Goal: Task Accomplishment & Management: Complete application form

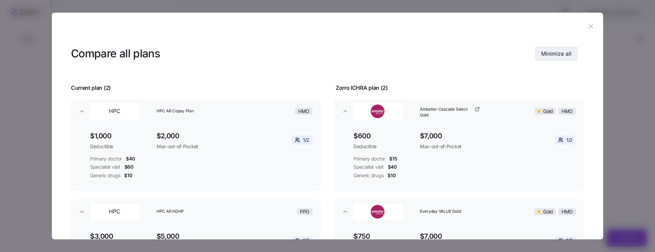
drag, startPoint x: 560, startPoint y: 61, endPoint x: 560, endPoint y: 56, distance: 5.2
click at [465, 60] on header "Compare all plans Minimize all" at bounding box center [327, 53] width 513 height 27
click at [465, 56] on span "Minimize all" at bounding box center [556, 53] width 30 height 8
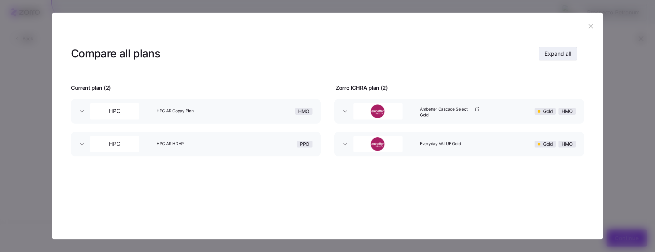
click at [465, 56] on span "Expand all" at bounding box center [557, 53] width 27 height 8
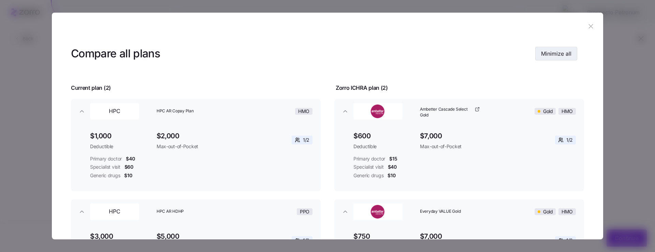
click at [465, 56] on span "Minimize all" at bounding box center [556, 53] width 30 height 8
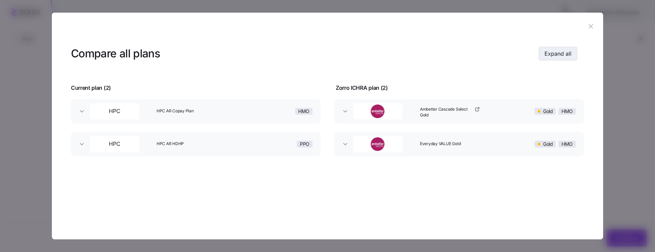
click at [465, 56] on span "Expand all" at bounding box center [557, 53] width 27 height 8
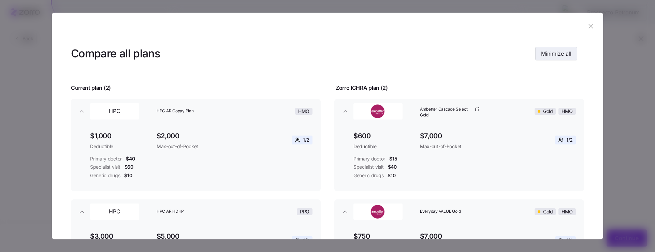
click at [465, 56] on span "Minimize all" at bounding box center [556, 53] width 30 height 8
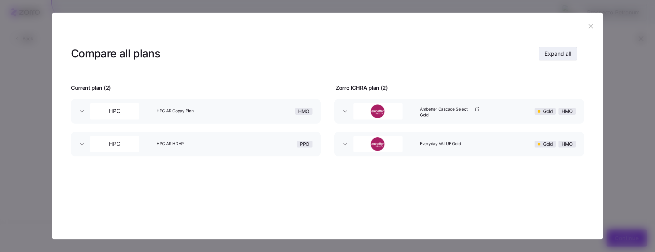
click at [465, 56] on span "Expand all" at bounding box center [557, 53] width 27 height 8
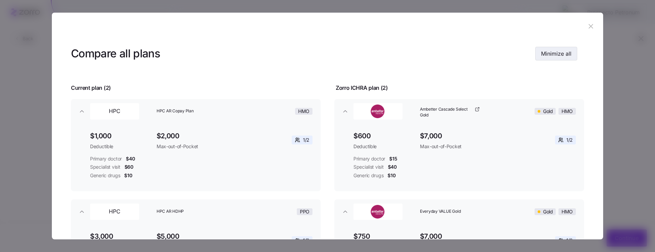
click at [465, 56] on span "Minimize all" at bounding box center [556, 53] width 30 height 8
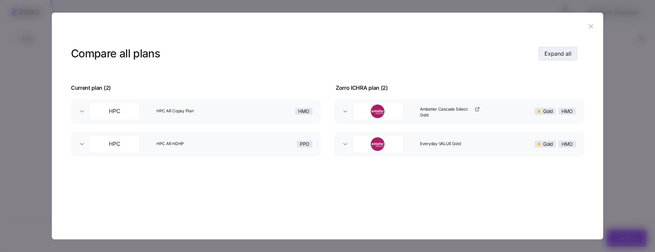
click at [465, 56] on span "Expand all" at bounding box center [557, 53] width 27 height 8
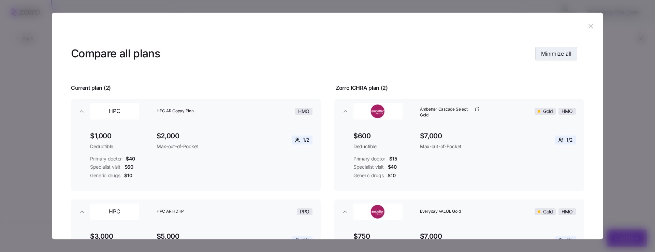
click at [465, 56] on span "Minimize all" at bounding box center [556, 53] width 30 height 8
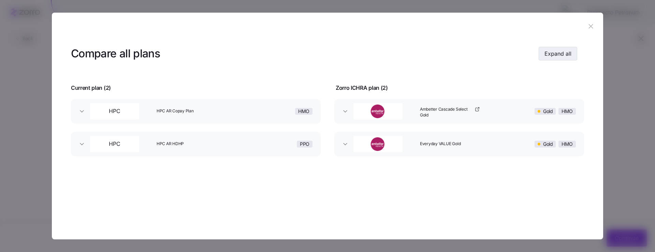
click at [465, 56] on span "Expand all" at bounding box center [557, 53] width 27 height 8
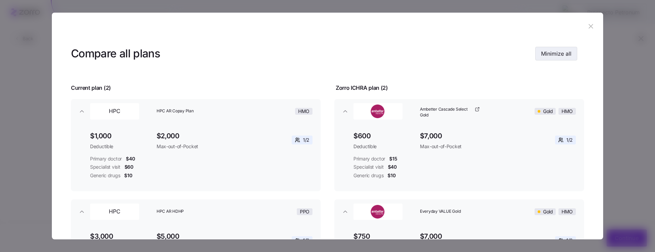
click at [465, 56] on span "Minimize all" at bounding box center [556, 53] width 30 height 8
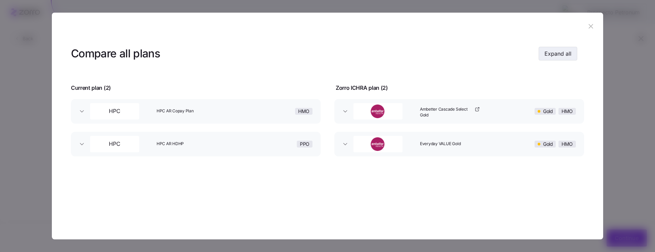
click at [465, 56] on span "Expand all" at bounding box center [557, 53] width 27 height 8
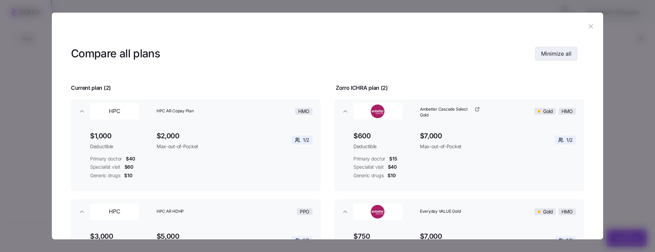
click at [465, 56] on span "Minimize all" at bounding box center [556, 53] width 30 height 8
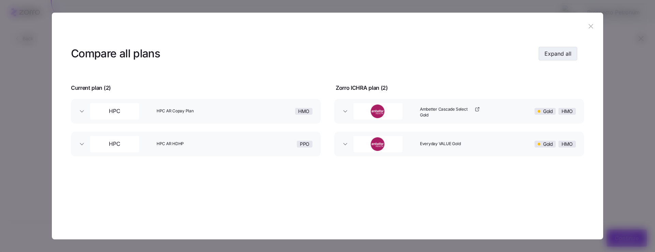
click at [465, 56] on span "Expand all" at bounding box center [557, 53] width 27 height 8
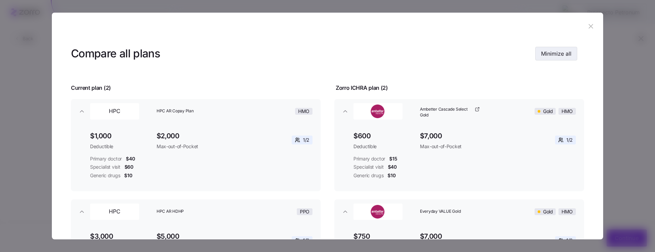
click at [465, 56] on span "Minimize all" at bounding box center [556, 53] width 30 height 8
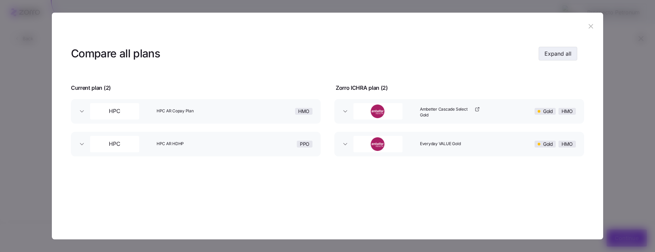
click at [465, 56] on span "Expand all" at bounding box center [557, 53] width 27 height 8
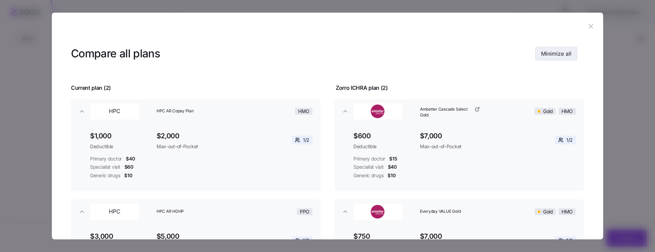
click at [465, 56] on span "Minimize all" at bounding box center [556, 53] width 30 height 8
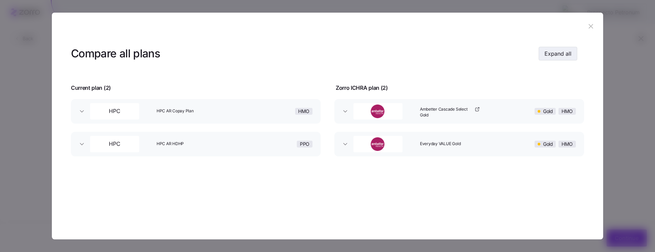
click at [465, 56] on span "Expand all" at bounding box center [557, 53] width 27 height 8
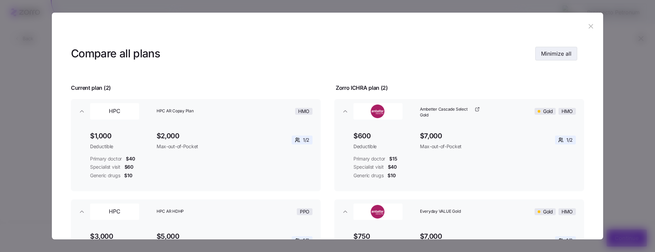
click at [465, 56] on span "Minimize all" at bounding box center [556, 53] width 30 height 8
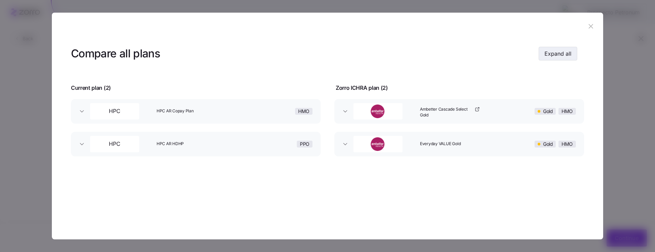
click at [465, 56] on span "Expand all" at bounding box center [557, 53] width 27 height 8
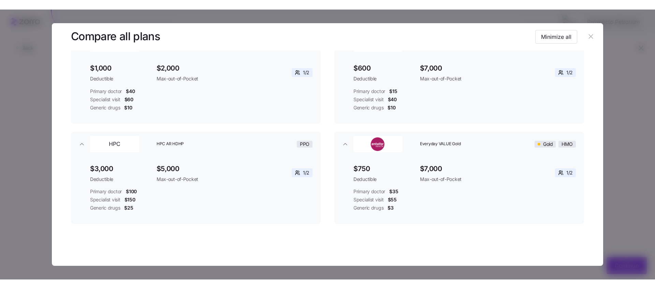
scroll to position [61, 0]
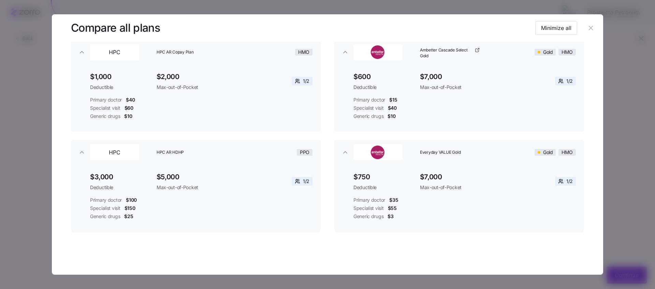
click at [465, 18] on header "Compare all plans Minimize all" at bounding box center [327, 27] width 513 height 27
click at [465, 23] on button "Minimize all" at bounding box center [556, 28] width 42 height 14
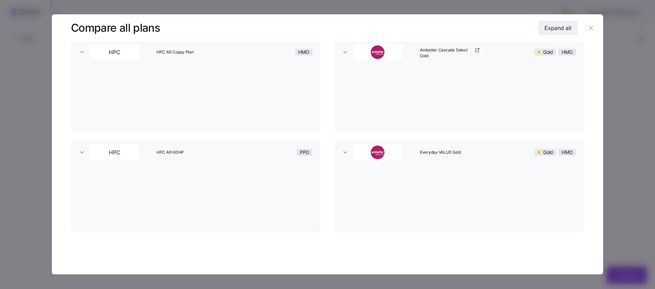
scroll to position [0, 0]
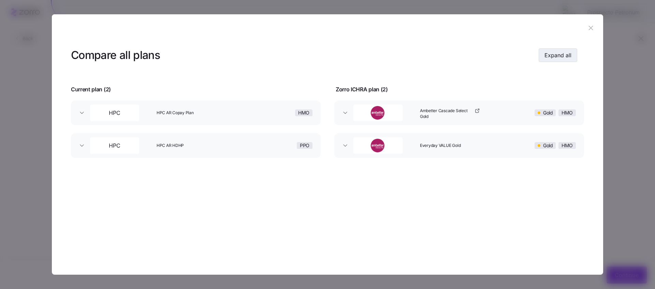
click at [465, 58] on span "Expand all" at bounding box center [557, 55] width 27 height 8
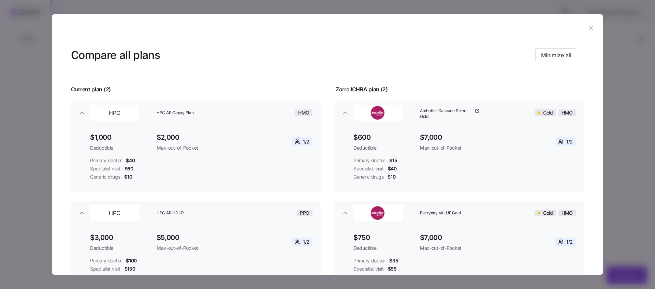
click at [465, 44] on div at bounding box center [327, 144] width 655 height 289
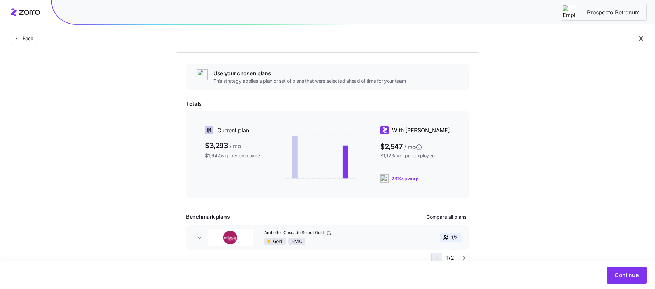
scroll to position [102, 0]
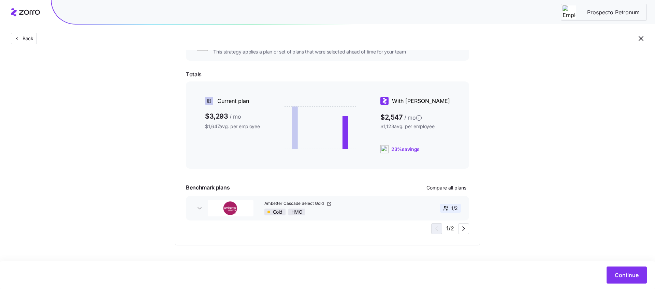
click at [458, 232] on span "button" at bounding box center [463, 229] width 10 height 10
click at [439, 232] on icon "button" at bounding box center [436, 229] width 8 height 8
click at [465, 231] on icon "button" at bounding box center [464, 229] width 8 height 8
click at [427, 230] on div "Use your chosen plans This strategy applies a plan or set of plans that were se…" at bounding box center [327, 134] width 283 height 200
click at [432, 228] on icon "button" at bounding box center [436, 229] width 8 height 8
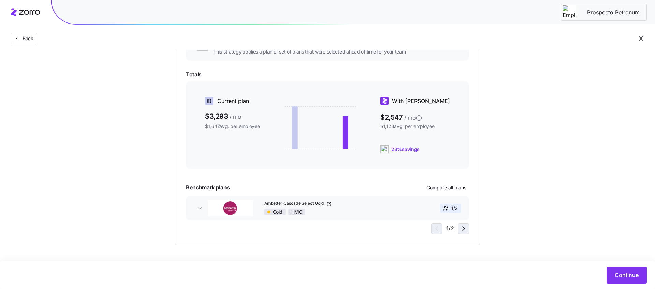
click at [463, 228] on icon "button" at bounding box center [464, 229] width 8 height 8
click at [433, 228] on icon "button" at bounding box center [436, 229] width 8 height 8
click at [465, 229] on icon "button" at bounding box center [464, 229] width 8 height 8
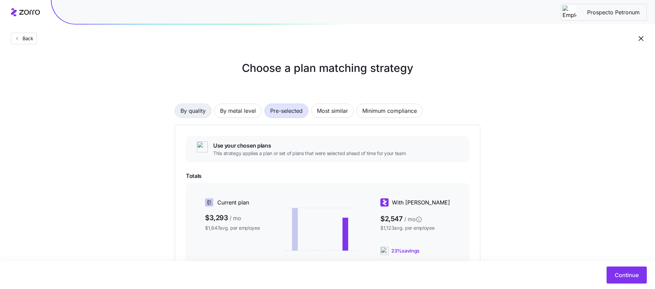
click at [201, 110] on span "By quality" at bounding box center [192, 111] width 25 height 14
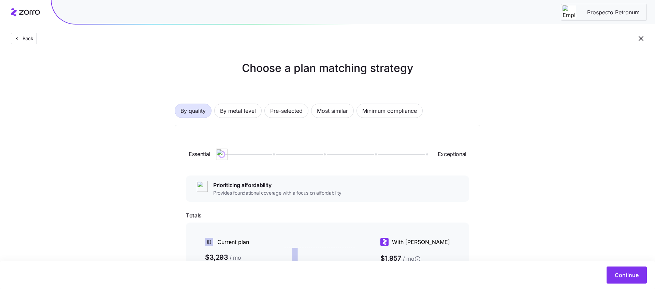
drag, startPoint x: 220, startPoint y: 157, endPoint x: 242, endPoint y: 158, distance: 21.5
click at [242, 158] on div "Essential Exceptional" at bounding box center [327, 154] width 283 height 37
drag, startPoint x: 221, startPoint y: 154, endPoint x: 330, endPoint y: 156, distance: 108.8
click at [330, 156] on div at bounding box center [324, 154] width 204 height 4
click at [356, 155] on div at bounding box center [324, 154] width 204 height 4
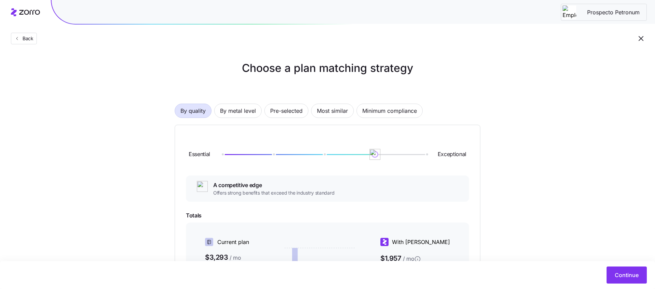
click at [400, 155] on div at bounding box center [324, 154] width 204 height 4
click at [401, 152] on div "Essential Exceptional" at bounding box center [327, 154] width 283 height 37
click at [428, 154] on div at bounding box center [324, 154] width 208 height 4
click at [426, 154] on div at bounding box center [324, 154] width 204 height 1
click at [374, 153] on div at bounding box center [324, 154] width 204 height 4
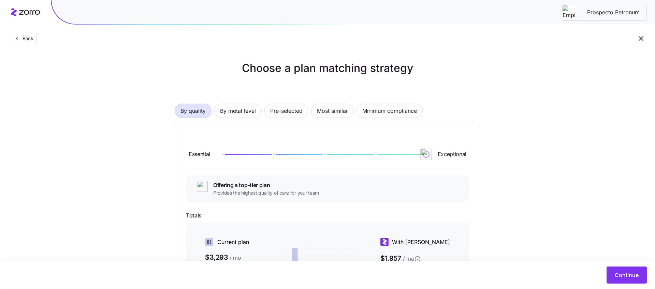
drag, startPoint x: 375, startPoint y: 154, endPoint x: 457, endPoint y: 167, distance: 84.1
click at [457, 167] on div "Essential Exceptional" at bounding box center [327, 154] width 283 height 37
click at [225, 108] on span "By metal level" at bounding box center [238, 111] width 36 height 14
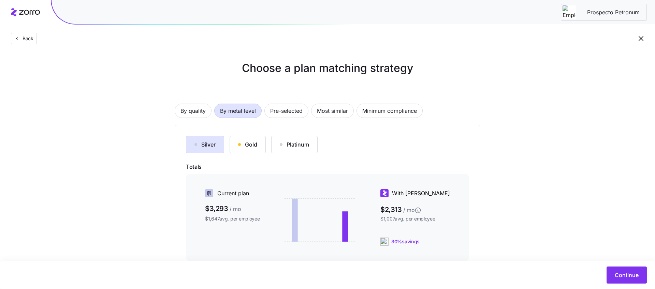
click at [244, 147] on div "Gold" at bounding box center [247, 145] width 19 height 8
click at [301, 144] on div "Platinum" at bounding box center [294, 145] width 29 height 8
click at [261, 144] on button "Gold" at bounding box center [248, 144] width 36 height 17
click at [206, 142] on div "Silver" at bounding box center [204, 145] width 21 height 8
click at [241, 144] on div "button" at bounding box center [239, 144] width 3 height 3
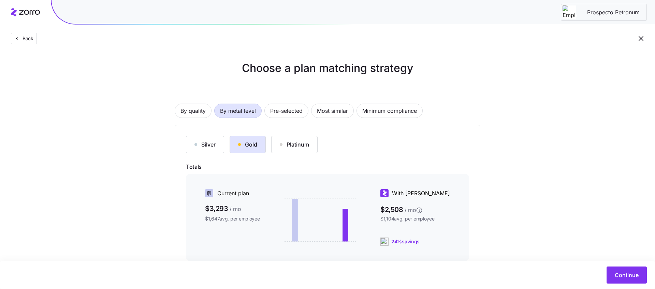
click at [205, 142] on div "Silver" at bounding box center [204, 145] width 21 height 8
click at [233, 143] on button "Gold" at bounding box center [248, 144] width 36 height 17
click at [200, 143] on div "Silver" at bounding box center [204, 145] width 21 height 8
click at [233, 146] on button "Gold" at bounding box center [248, 144] width 36 height 17
click at [287, 112] on span "Pre-selected" at bounding box center [286, 111] width 32 height 14
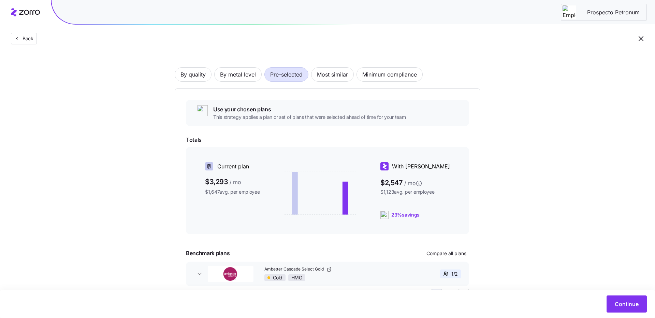
scroll to position [73, 0]
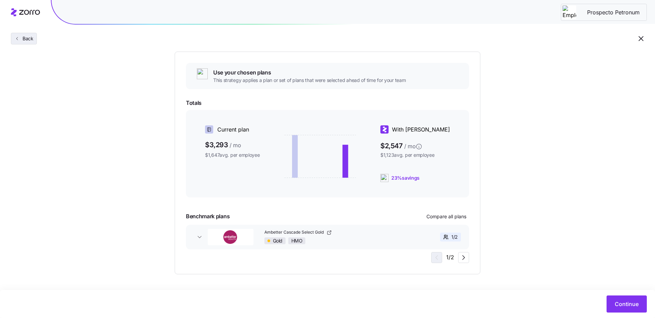
click at [23, 37] on span "Back" at bounding box center [27, 38] width 14 height 7
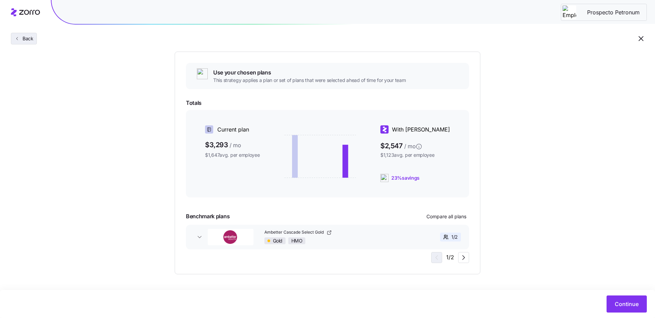
click at [23, 37] on span "Back" at bounding box center [27, 38] width 14 height 7
click at [465, 37] on icon "button" at bounding box center [641, 38] width 5 height 5
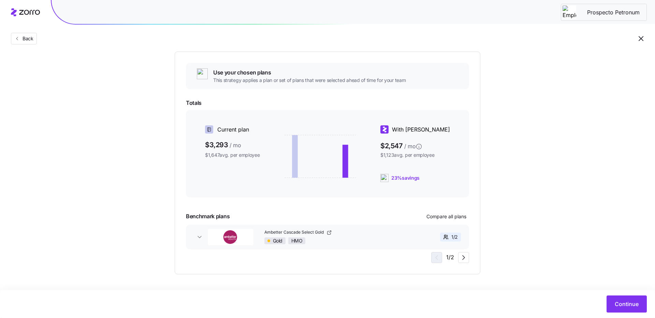
click at [465, 37] on icon "button" at bounding box center [641, 38] width 5 height 5
click at [465, 37] on icon "button" at bounding box center [641, 38] width 8 height 8
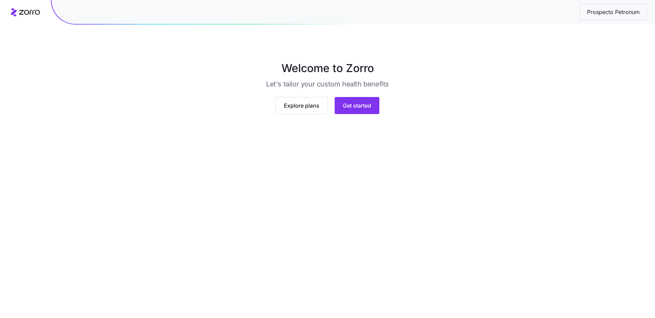
click at [597, 12] on span "Prospecto Petronum" at bounding box center [613, 12] width 63 height 9
drag, startPoint x: 575, startPoint y: 10, endPoint x: 659, endPoint y: 21, distance: 85.0
click at [655, 21] on html "Prospecto Petronum Welcome to Zorro Let's tailor your custom health benefits Ex…" at bounding box center [327, 159] width 655 height 318
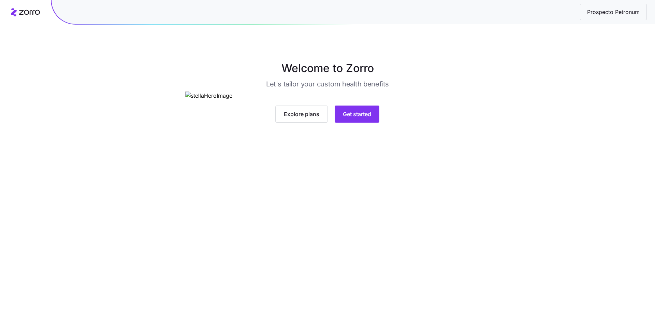
click at [534, 40] on main "Welcome to Zorro Let's tailor your custom health benefits Explore plans Get sta…" at bounding box center [327, 159] width 655 height 318
click at [353, 118] on span "Get started" at bounding box center [357, 114] width 28 height 8
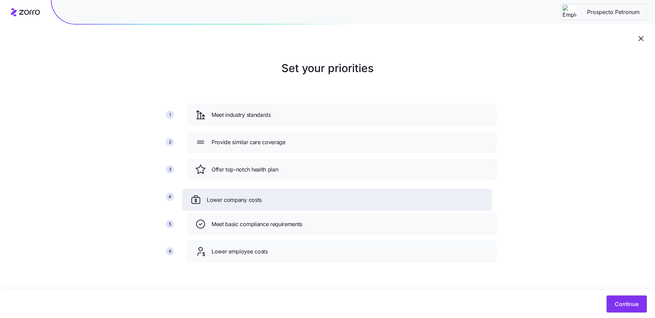
drag, startPoint x: 298, startPoint y: 121, endPoint x: 291, endPoint y: 218, distance: 97.8
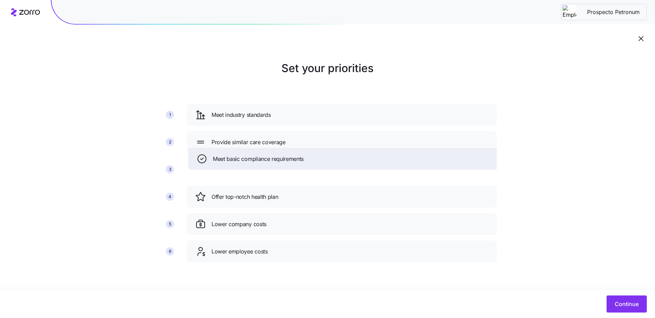
drag, startPoint x: 289, startPoint y: 227, endPoint x: 291, endPoint y: 161, distance: 65.2
click at [291, 161] on span "Meet basic compliance requirements" at bounding box center [258, 159] width 91 height 9
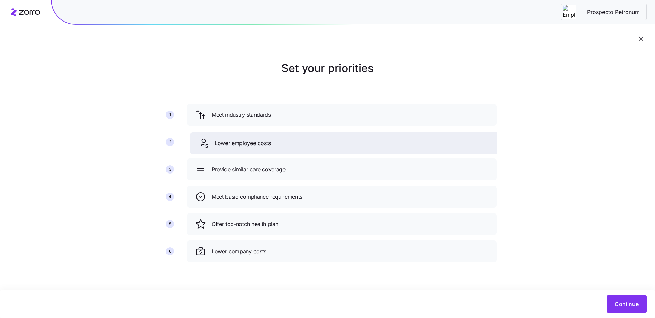
drag, startPoint x: 280, startPoint y: 249, endPoint x: 283, endPoint y: 140, distance: 109.2
click at [283, 140] on div "Lower employee costs" at bounding box center [344, 142] width 293 height 11
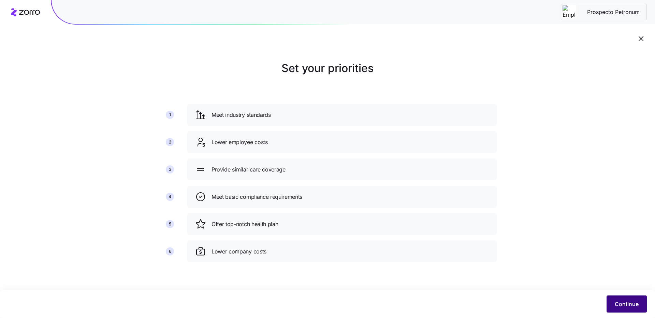
click at [624, 300] on span "Continue" at bounding box center [627, 304] width 24 height 8
drag, startPoint x: 575, startPoint y: 285, endPoint x: 571, endPoint y: 293, distance: 9.6
click at [574, 286] on main "Set your priorities 1 2 3 4 5 6 Meet industry standards Lower employee costs Pr…" at bounding box center [327, 159] width 655 height 318
click at [571, 293] on div "Continue" at bounding box center [327, 304] width 655 height 28
click at [570, 290] on div "Continue" at bounding box center [327, 304] width 655 height 28
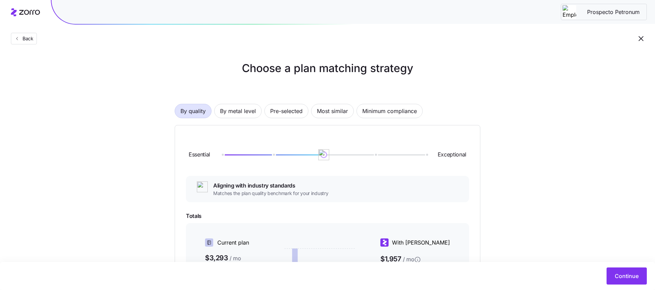
click at [595, 11] on span "Prospecto Petronum" at bounding box center [613, 12] width 63 height 9
click at [595, 10] on span "Prospecto Petronum" at bounding box center [613, 12] width 63 height 9
drag, startPoint x: 589, startPoint y: 10, endPoint x: 607, endPoint y: 13, distance: 17.3
click at [589, 10] on span "Prospecto Petronum" at bounding box center [613, 12] width 63 height 9
click at [646, 16] on div "Prospecto Petronum" at bounding box center [604, 12] width 86 height 16
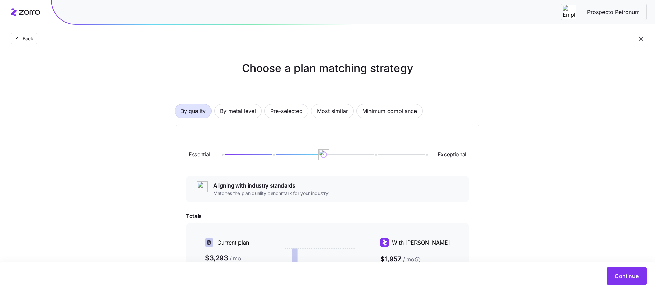
click at [545, 49] on div "Back" at bounding box center [327, 25] width 655 height 50
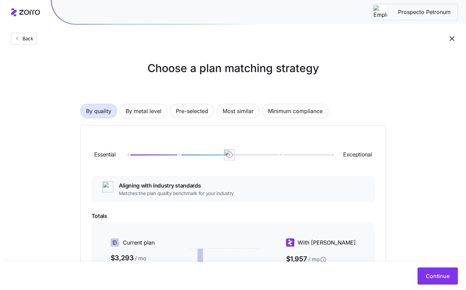
click at [436, 5] on div "Prospecto Petronum" at bounding box center [414, 12] width 83 height 14
drag, startPoint x: 381, startPoint y: 10, endPoint x: 393, endPoint y: 9, distance: 12.3
click at [381, 9] on img at bounding box center [380, 12] width 14 height 14
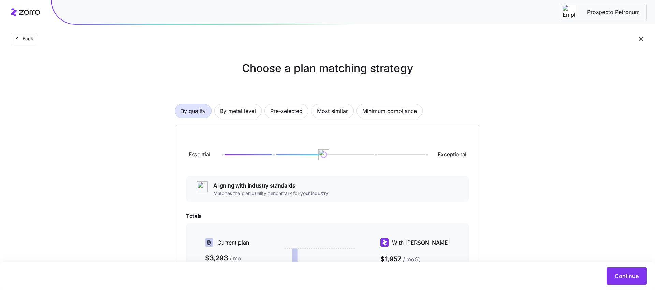
scroll to position [2, 0]
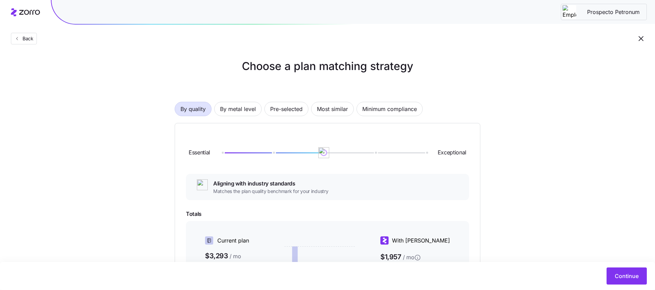
click at [590, 12] on span "Prospecto Petronum" at bounding box center [613, 12] width 63 height 9
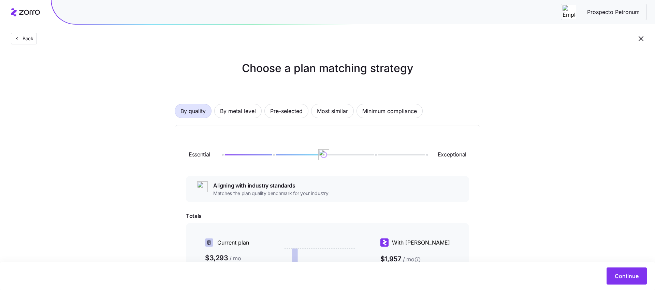
click at [321, 75] on h1 "Choose a plan matching strategy" at bounding box center [327, 68] width 338 height 16
click at [609, 12] on span "Prospecto Petronum" at bounding box center [613, 12] width 63 height 9
click at [17, 41] on icon "button" at bounding box center [16, 38] width 5 height 5
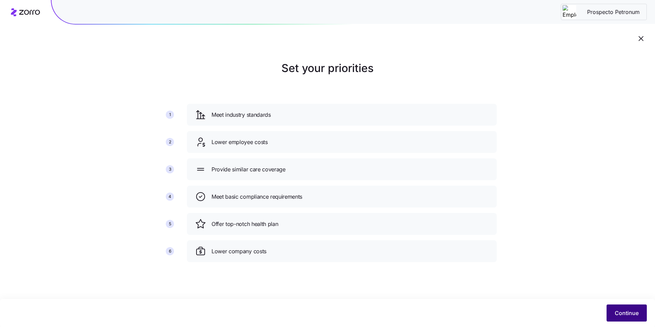
click at [619, 312] on span "Continue" at bounding box center [627, 313] width 24 height 8
click at [605, 311] on div "Continue" at bounding box center [327, 312] width 640 height 17
click at [616, 310] on span "Continue" at bounding box center [627, 313] width 24 height 8
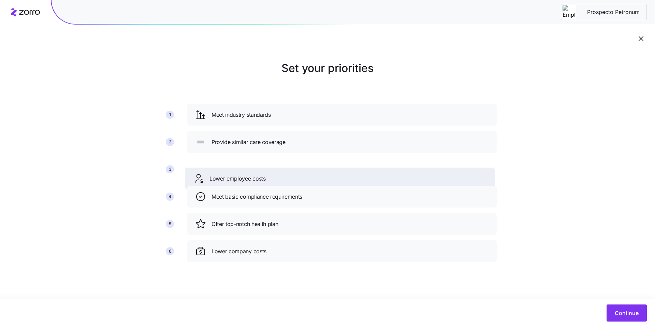
drag, startPoint x: 305, startPoint y: 145, endPoint x: 303, endPoint y: 181, distance: 36.2
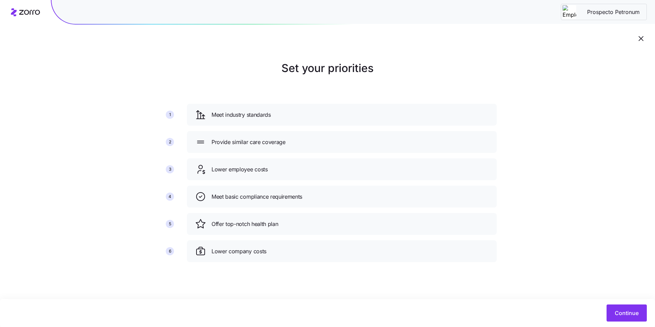
click at [630, 317] on div "Continue" at bounding box center [327, 313] width 655 height 28
click at [630, 311] on span "Continue" at bounding box center [627, 313] width 24 height 8
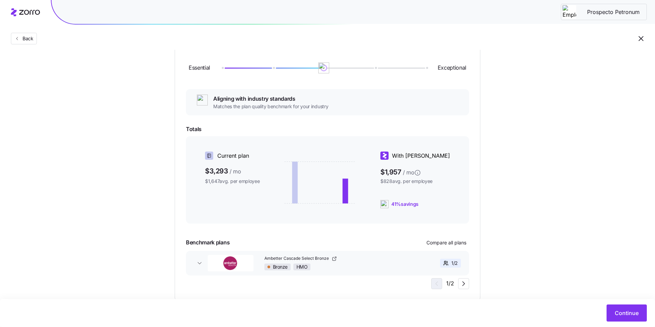
scroll to position [104, 0]
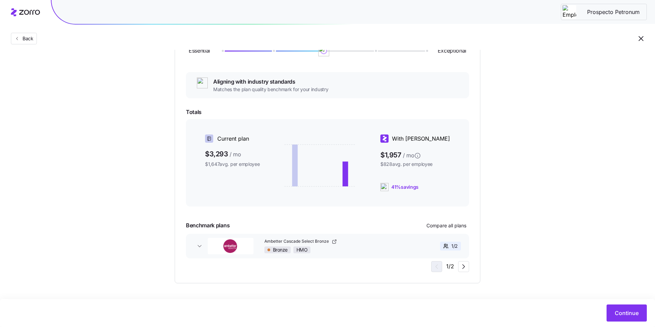
click at [461, 267] on icon "button" at bounding box center [464, 266] width 8 height 8
click at [432, 267] on icon "button" at bounding box center [436, 266] width 8 height 8
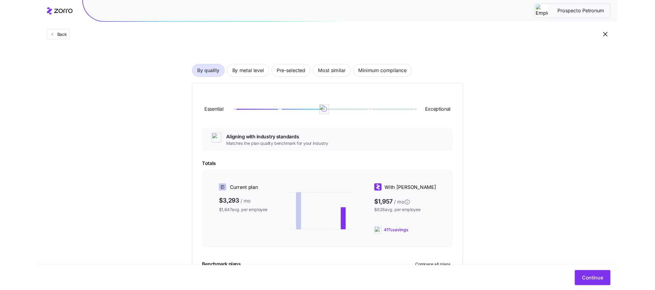
scroll to position [0, 0]
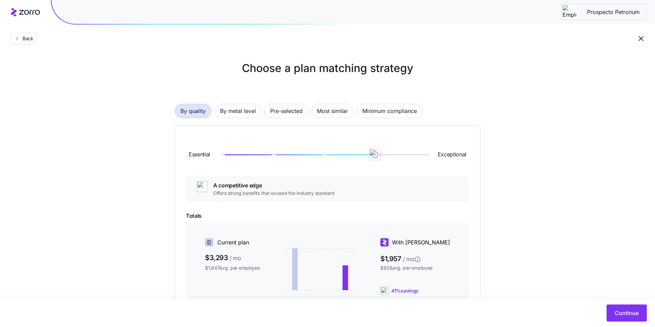
drag, startPoint x: 325, startPoint y: 157, endPoint x: 392, endPoint y: 160, distance: 66.3
click at [376, 159] on img at bounding box center [375, 155] width 12 height 12
click at [614, 312] on button "Continue" at bounding box center [627, 312] width 40 height 17
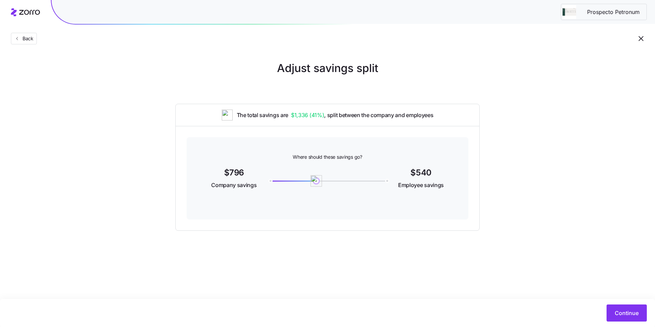
drag, startPoint x: 327, startPoint y: 182, endPoint x: 526, endPoint y: 199, distance: 199.6
click at [331, 179] on div "540" at bounding box center [327, 180] width 116 height 3
click at [628, 310] on span "Continue" at bounding box center [627, 313] width 24 height 8
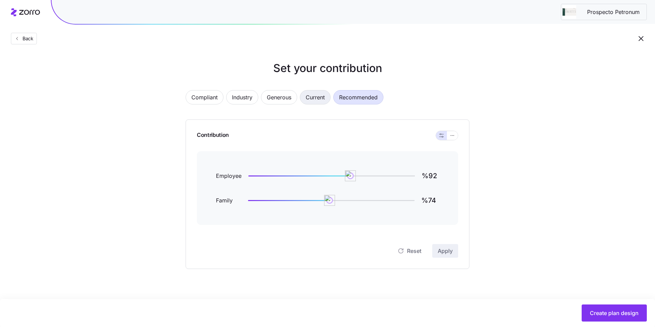
click at [317, 100] on span "Current" at bounding box center [315, 97] width 19 height 14
click at [288, 99] on span "Generous" at bounding box center [279, 97] width 25 height 14
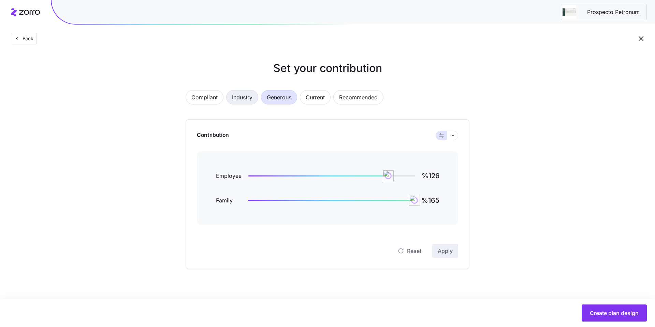
click at [239, 100] on span "Industry" at bounding box center [242, 97] width 20 height 14
click at [204, 101] on span "Compliant" at bounding box center [204, 97] width 26 height 14
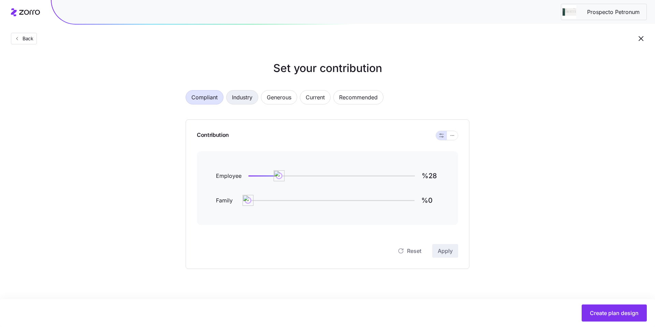
click at [232, 95] on span "Industry" at bounding box center [242, 97] width 20 height 14
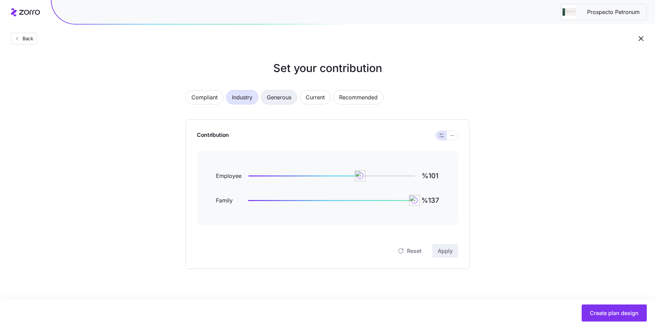
click at [279, 95] on span "Generous" at bounding box center [279, 97] width 25 height 14
click at [320, 99] on span "Current" at bounding box center [315, 97] width 19 height 14
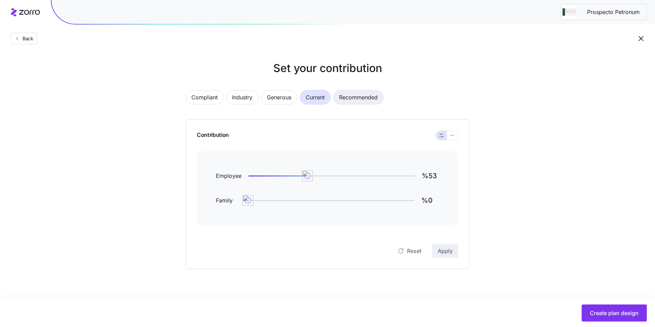
click at [347, 101] on span "Recommended" at bounding box center [358, 97] width 39 height 14
click at [256, 98] on button "Industry" at bounding box center [242, 97] width 32 height 14
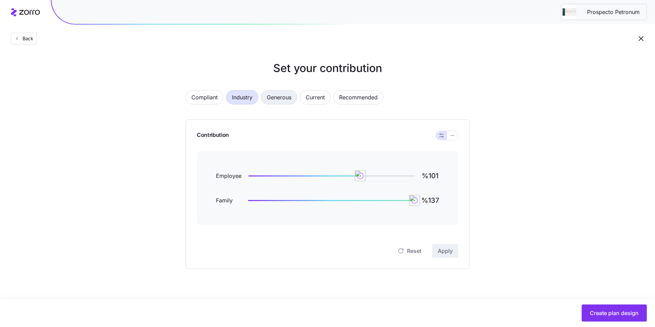
click at [269, 96] on span "Generous" at bounding box center [279, 97] width 25 height 14
click at [313, 96] on span "Current" at bounding box center [315, 97] width 19 height 14
click at [279, 97] on span "Generous" at bounding box center [279, 97] width 25 height 14
click at [226, 98] on button "Industry" at bounding box center [242, 97] width 32 height 14
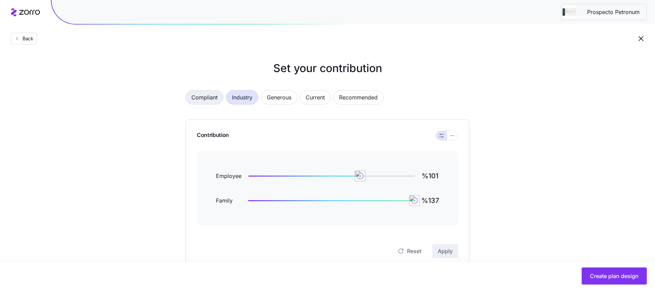
click at [205, 96] on span "Compliant" at bounding box center [204, 97] width 26 height 14
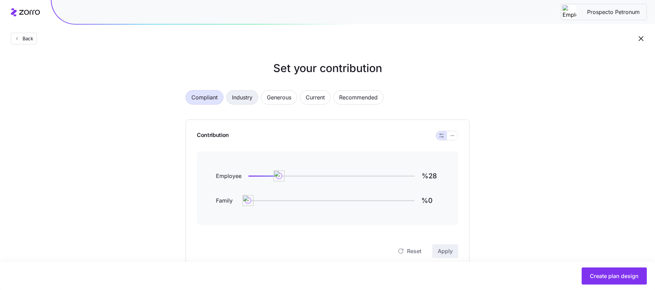
click at [233, 94] on span "Industry" at bounding box center [242, 97] width 20 height 14
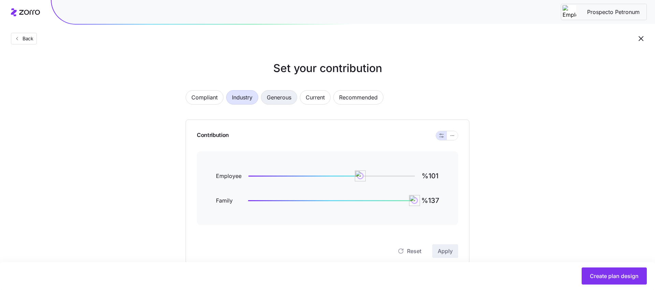
click at [277, 95] on span "Generous" at bounding box center [279, 97] width 25 height 14
click at [311, 98] on span "Current" at bounding box center [315, 97] width 19 height 14
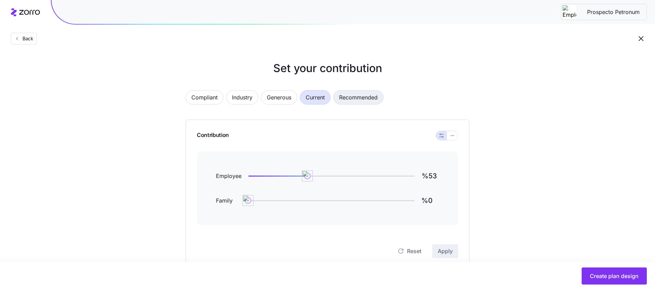
click at [356, 101] on span "Recommended" at bounding box center [358, 97] width 39 height 14
click at [247, 95] on span "Industry" at bounding box center [242, 97] width 20 height 14
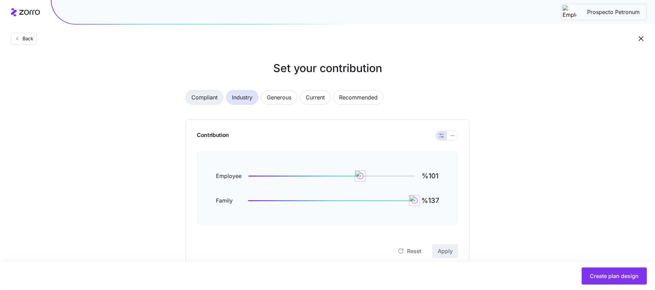
click at [205, 96] on span "Compliant" at bounding box center [204, 97] width 26 height 14
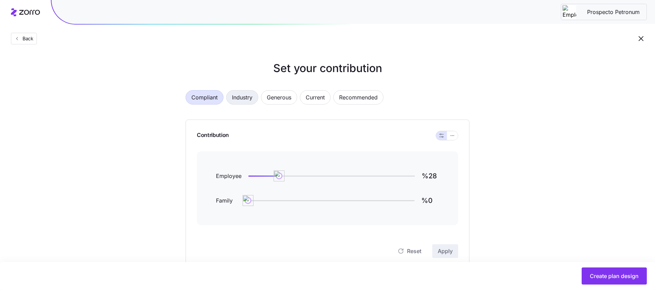
click at [227, 96] on button "Industry" at bounding box center [242, 97] width 32 height 14
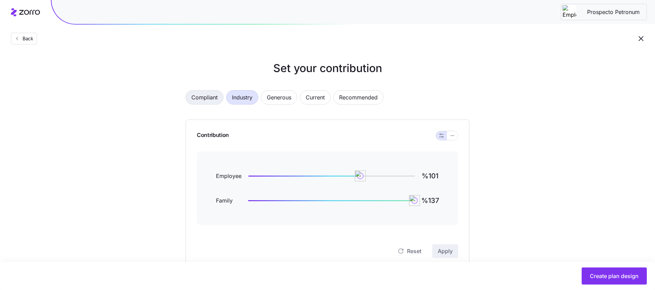
click at [216, 97] on span "Compliant" at bounding box center [204, 97] width 26 height 14
